Goal: Information Seeking & Learning: Find specific fact

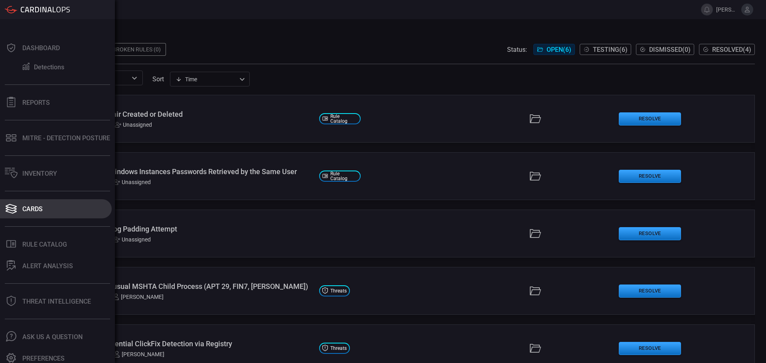
click at [40, 211] on div "Cards" at bounding box center [32, 209] width 20 height 8
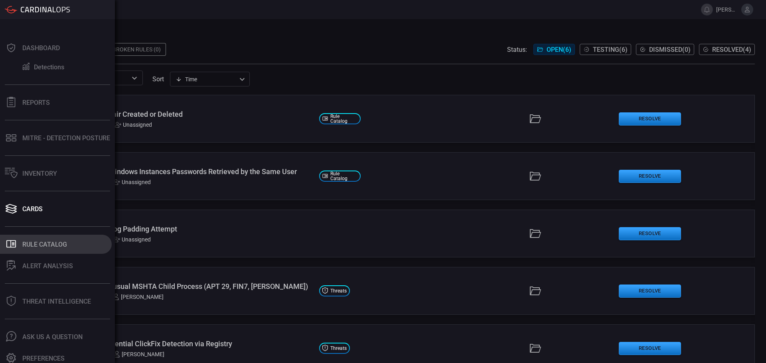
click at [59, 250] on button ".st0_rule_catalog_icon{fill: currentColor;} Rule Catalog" at bounding box center [56, 244] width 112 height 19
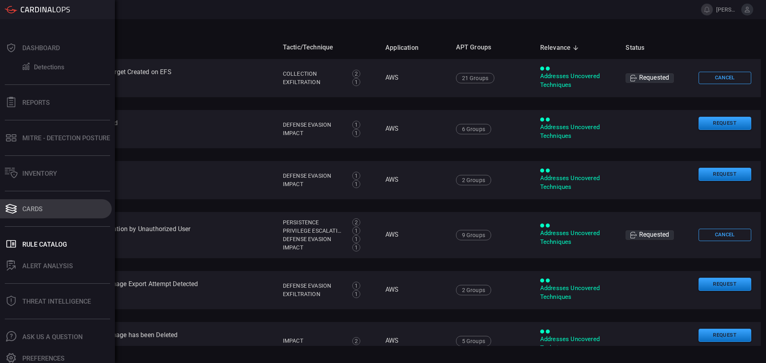
scroll to position [5, 0]
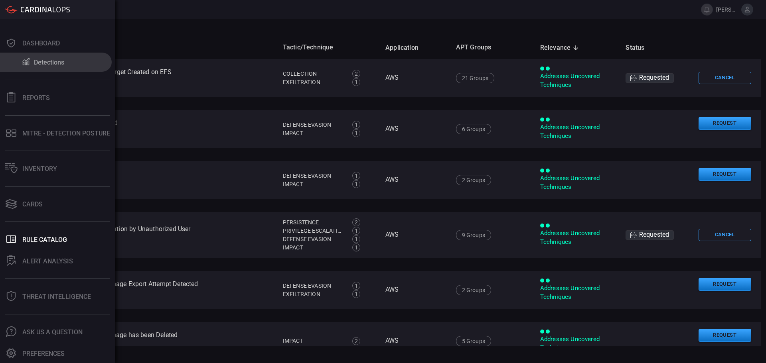
click at [60, 64] on div "Detections" at bounding box center [49, 63] width 30 height 8
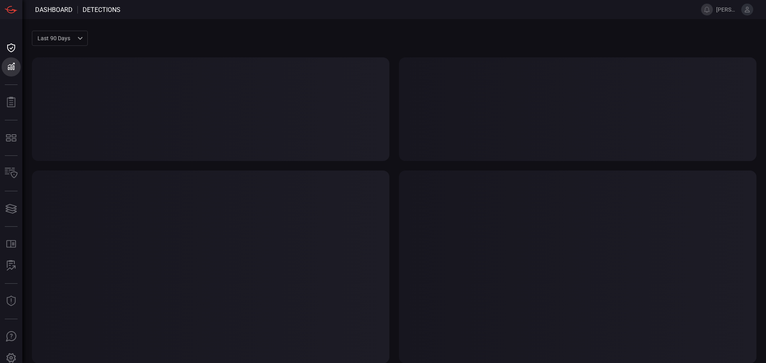
type button "/dashboard/detections"
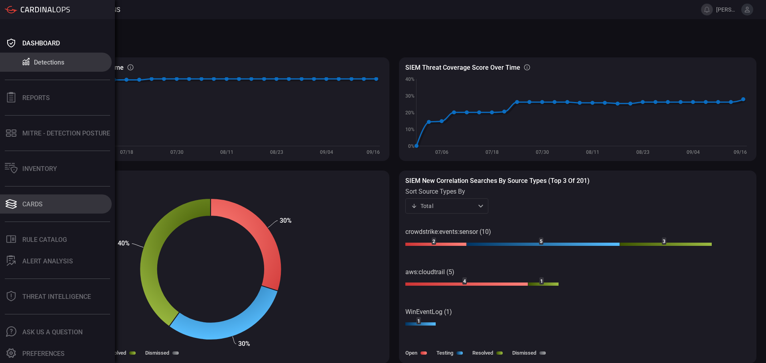
click at [45, 202] on button "Cards" at bounding box center [56, 204] width 112 height 19
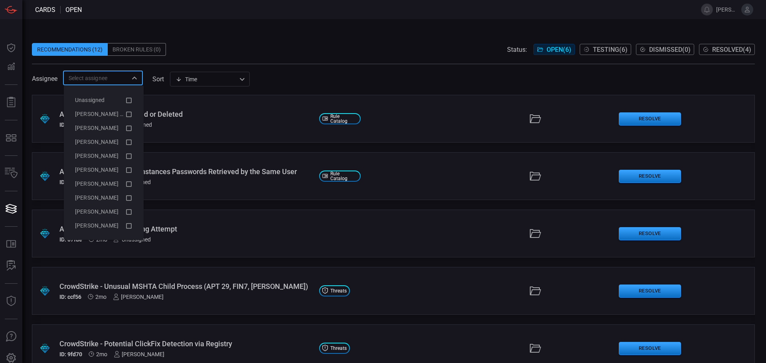
click at [111, 78] on input "text" at bounding box center [96, 78] width 62 height 10
click at [222, 75] on div "Time visibleUpdateTime ​" at bounding box center [210, 79] width 80 height 15
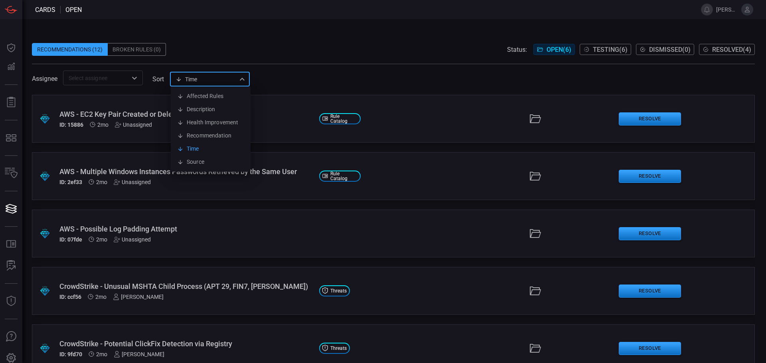
click at [101, 73] on div at bounding box center [383, 181] width 766 height 363
click at [104, 79] on input "text" at bounding box center [96, 78] width 62 height 10
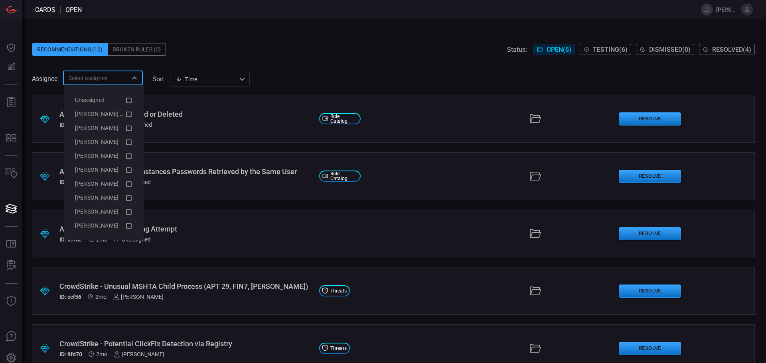
click at [364, 36] on span at bounding box center [393, 37] width 723 height 12
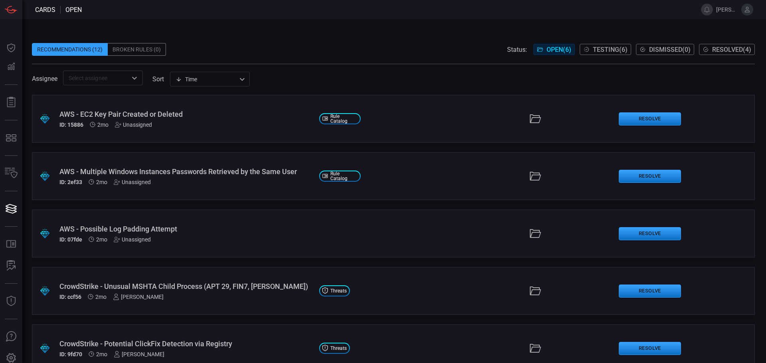
click at [80, 71] on div "​" at bounding box center [103, 78] width 80 height 15
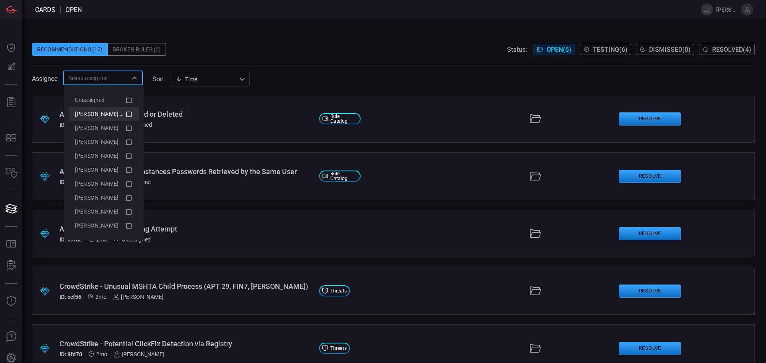
click at [97, 116] on span "[PERSON_NAME] (Myself)" at bounding box center [107, 114] width 65 height 6
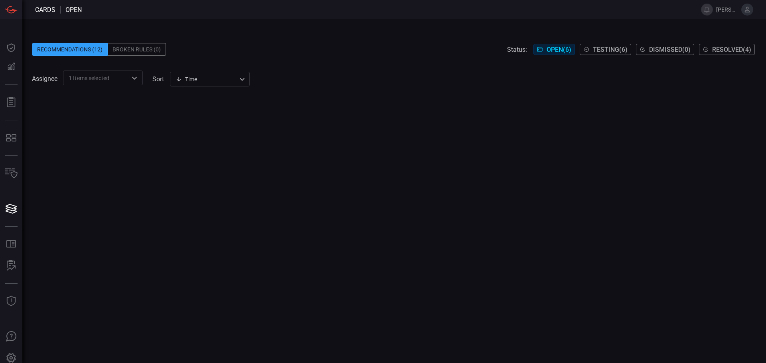
click at [178, 115] on div at bounding box center [393, 229] width 723 height 269
click at [109, 70] on span at bounding box center [393, 67] width 723 height 6
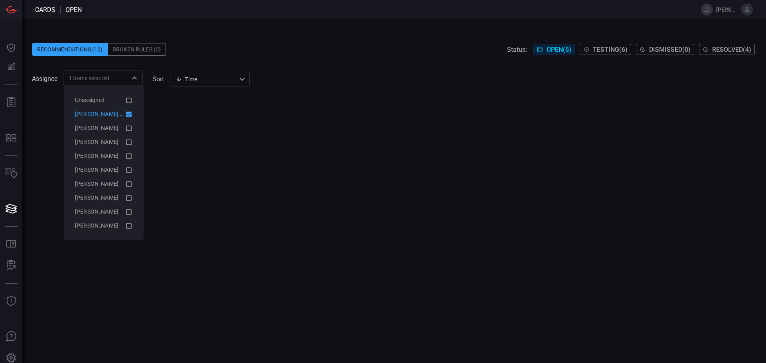
click at [123, 83] on div "1 Items selected ​" at bounding box center [103, 78] width 80 height 15
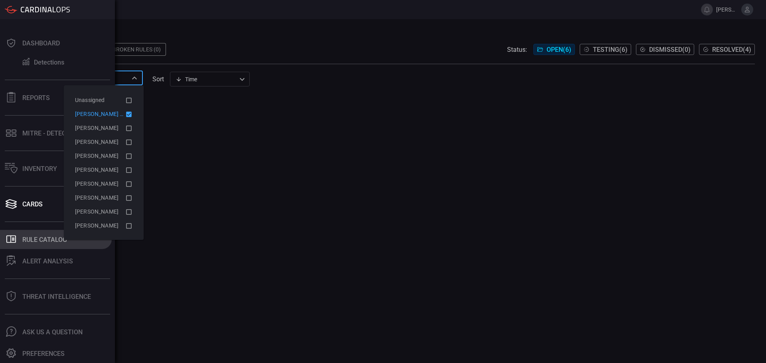
click at [55, 246] on button ".st0_rule_catalog_icon{fill: currentColor;} Rule Catalog" at bounding box center [56, 239] width 112 height 19
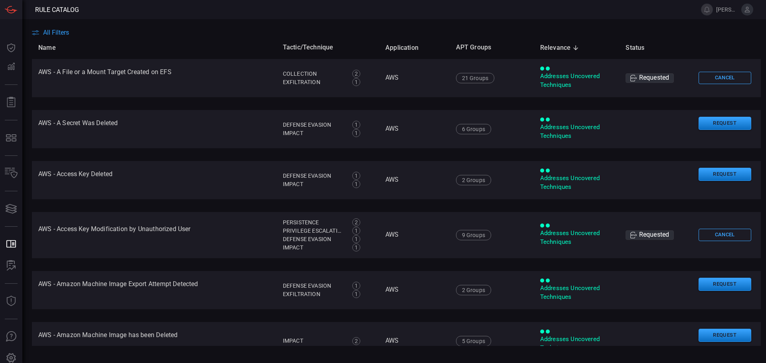
click at [63, 32] on span "All Filters" at bounding box center [56, 33] width 26 height 8
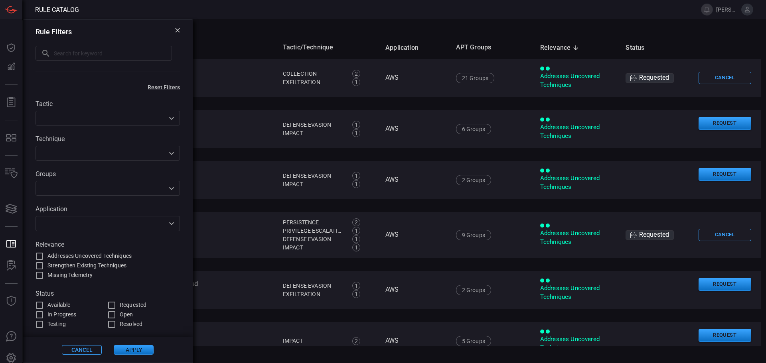
click at [106, 61] on div "​ ​" at bounding box center [108, 53] width 144 height 16
click at [108, 54] on input "text" at bounding box center [113, 53] width 118 height 15
paste input "AADInternals PowerShell Cmdlets Execution"
type input "AADInternals PowerShell Cmdlets Execution"
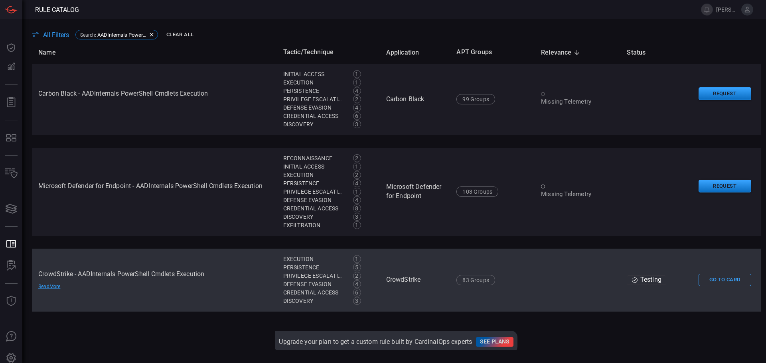
click at [445, 287] on td "CrowdStrike" at bounding box center [415, 280] width 71 height 63
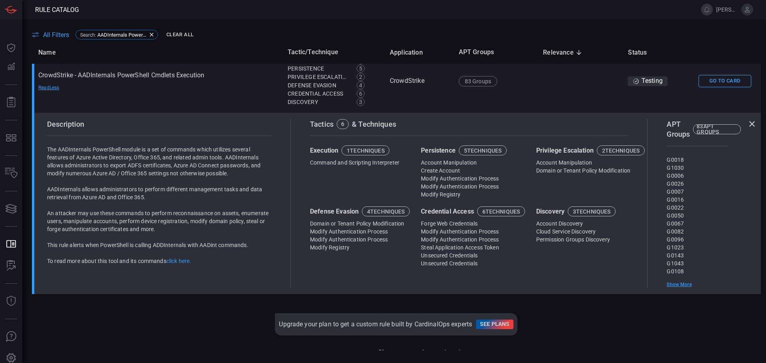
scroll to position [199, 0]
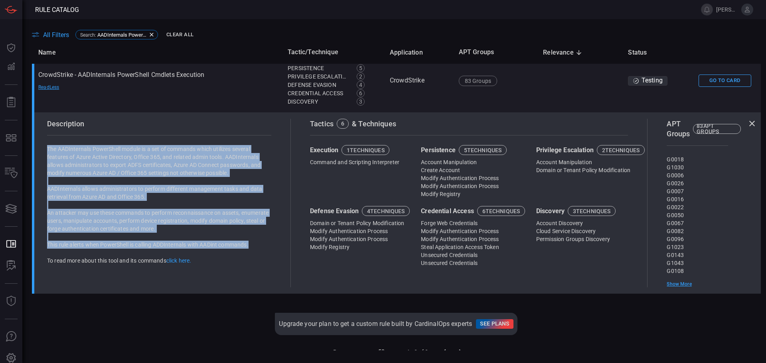
drag, startPoint x: 45, startPoint y: 147, endPoint x: 256, endPoint y: 247, distance: 233.1
click at [256, 247] on div "Description The AADInternals PowerShell module is a set of commands which utili…" at bounding box center [166, 203] width 250 height 169
copy div "The AADInternals PowerShell module is a set of commands which utilizes several …"
